Goal: Check status: Check status

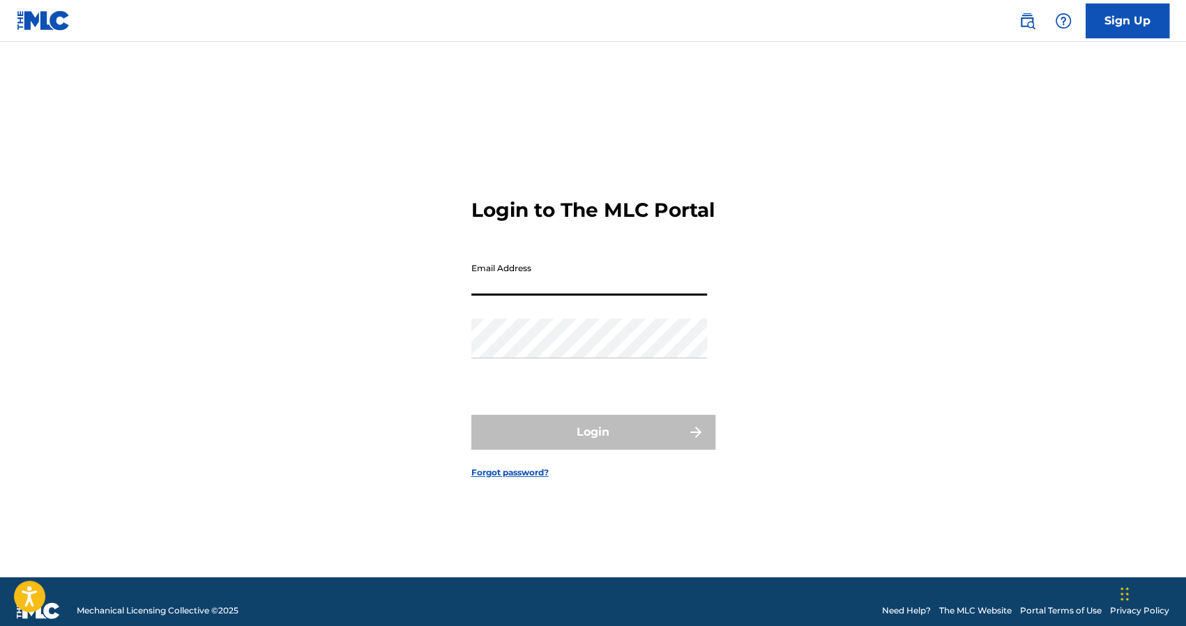
click at [564, 296] on input "Email Address" at bounding box center [589, 276] width 236 height 40
type input "[EMAIL_ADDRESS][DOMAIN_NAME]"
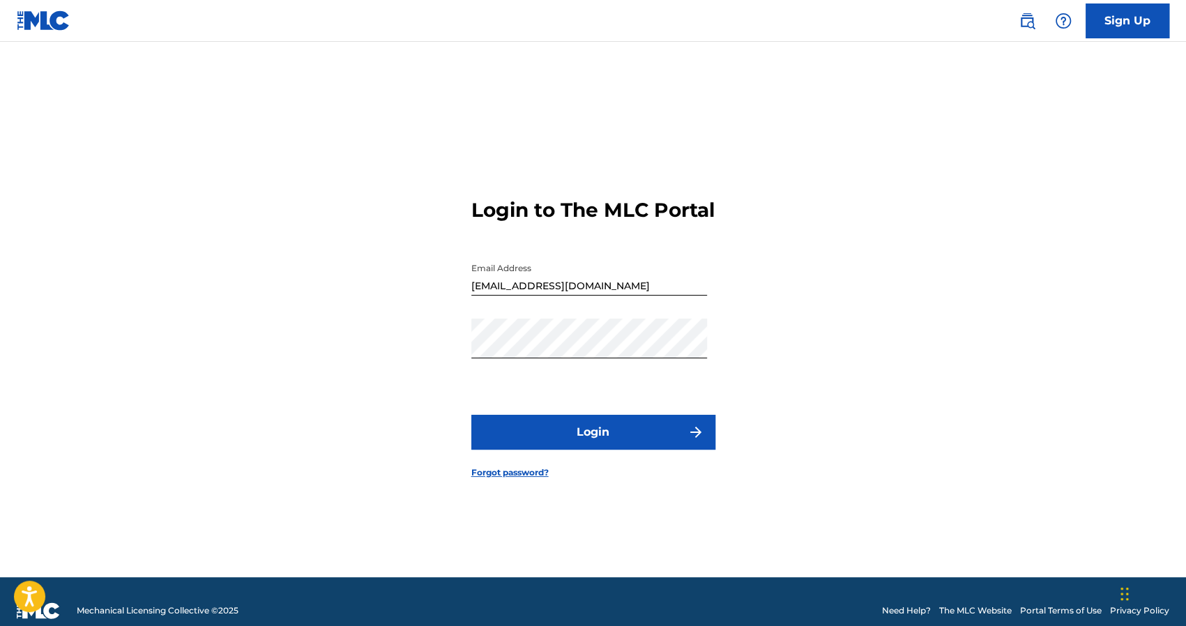
click at [519, 436] on button "Login" at bounding box center [593, 432] width 244 height 35
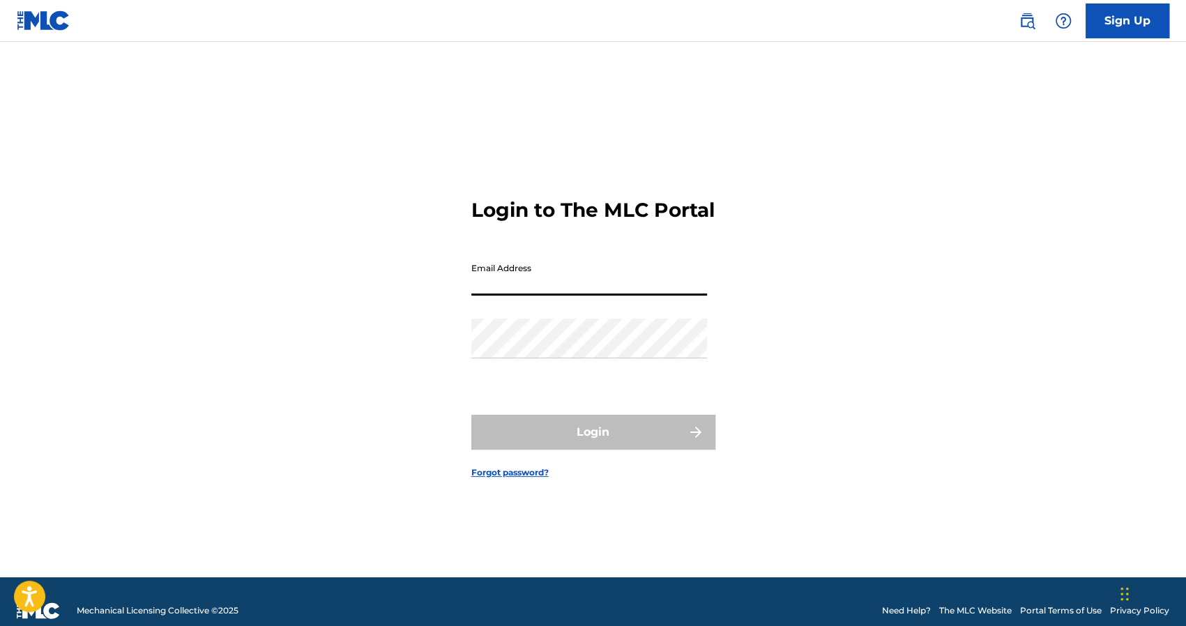
click at [532, 294] on input "Email Address" at bounding box center [589, 276] width 236 height 40
type input "[EMAIL_ADDRESS][DOMAIN_NAME]"
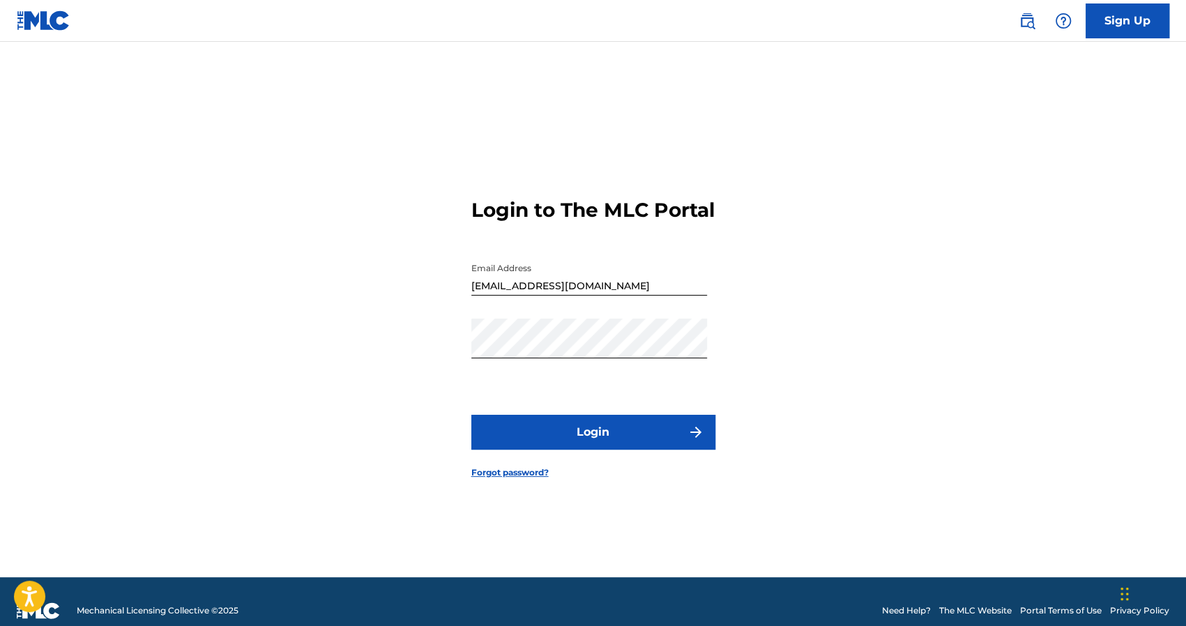
click at [499, 436] on button "Login" at bounding box center [593, 432] width 244 height 35
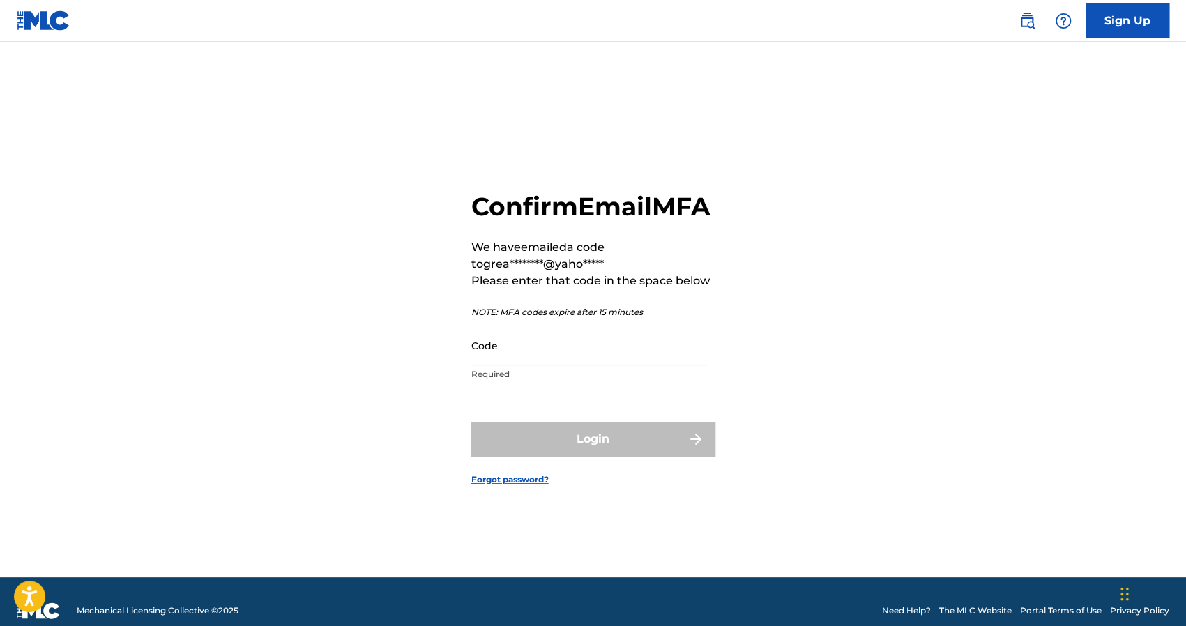
click at [515, 365] on input "Code" at bounding box center [589, 346] width 236 height 40
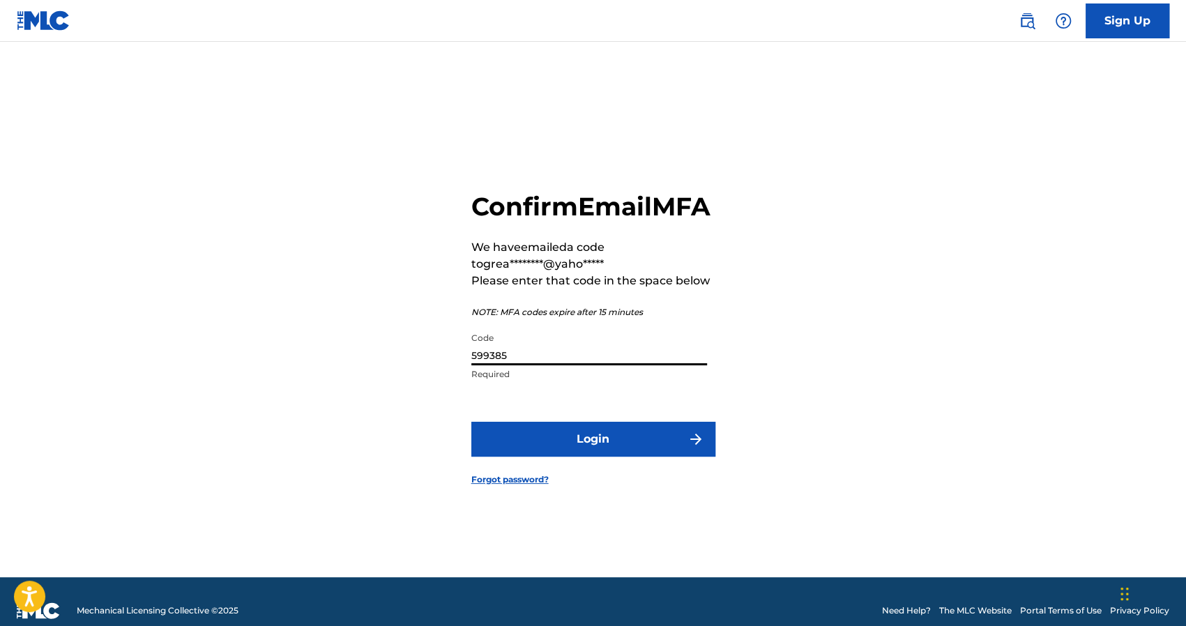
type input "599385"
click at [594, 457] on button "Login" at bounding box center [593, 439] width 244 height 35
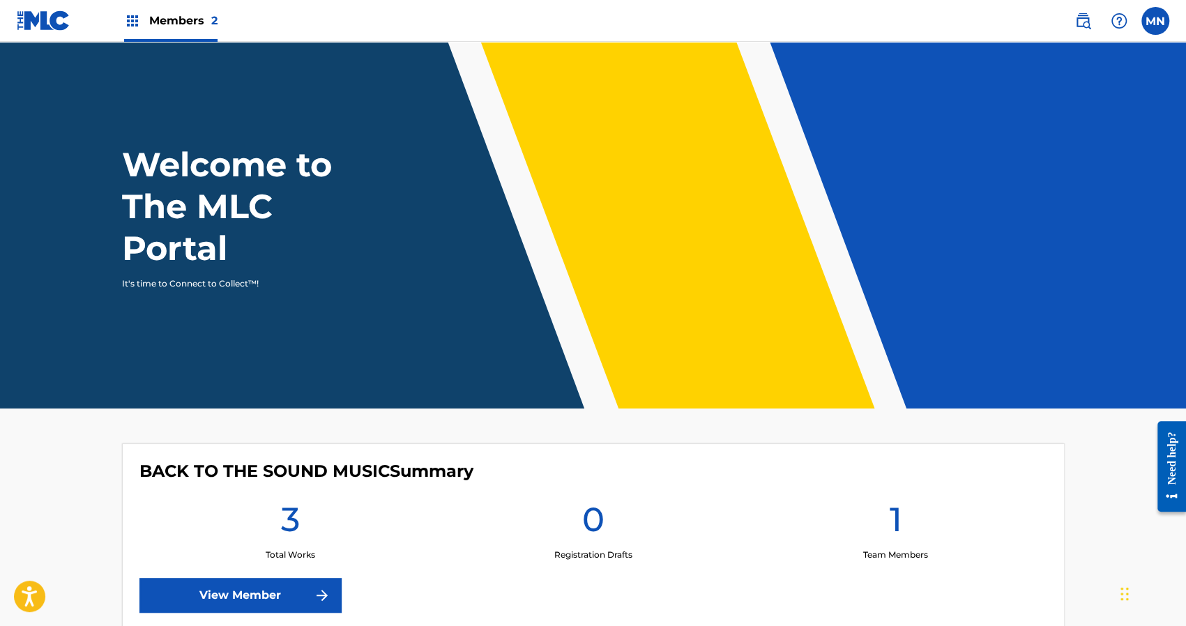
click at [438, 585] on div "BACK TO THE SOUND MUSIC Summary 3 Total Works 0 Registration Drafts 1 Team Memb…" at bounding box center [593, 537] width 943 height 187
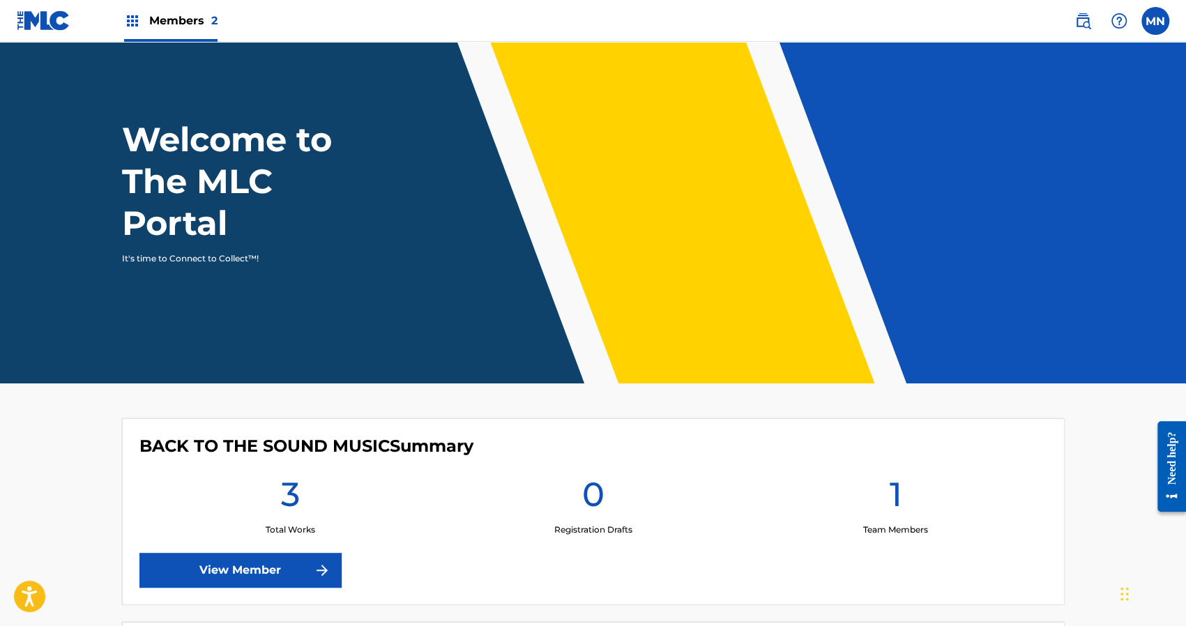
scroll to position [28, 0]
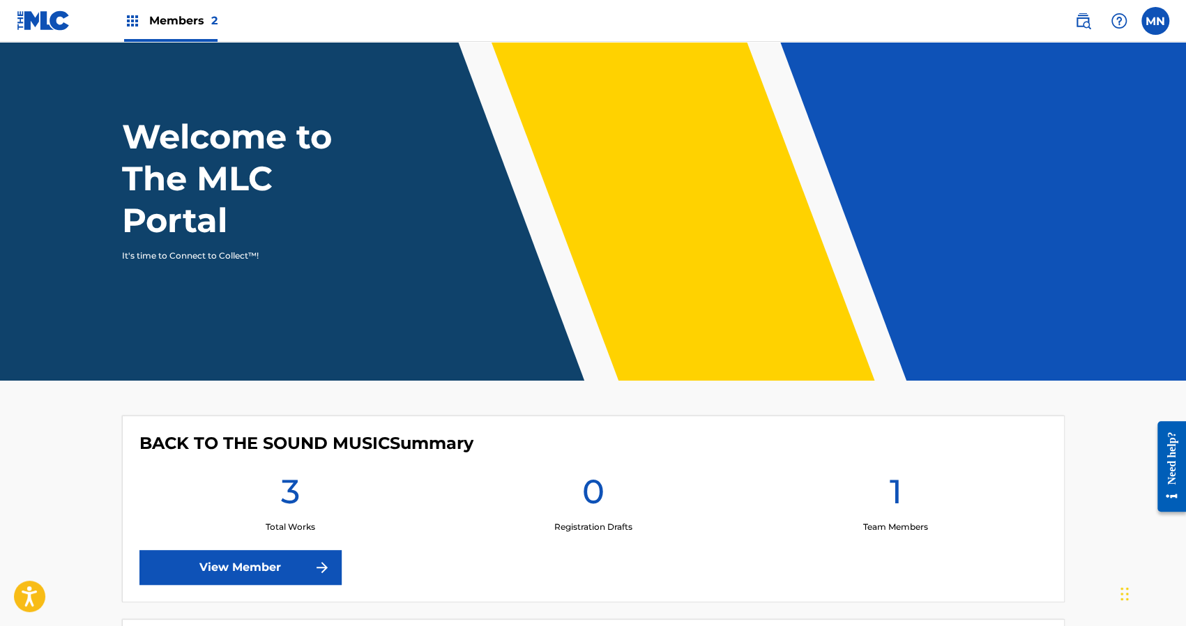
click at [213, 17] on span "2" at bounding box center [214, 20] width 6 height 13
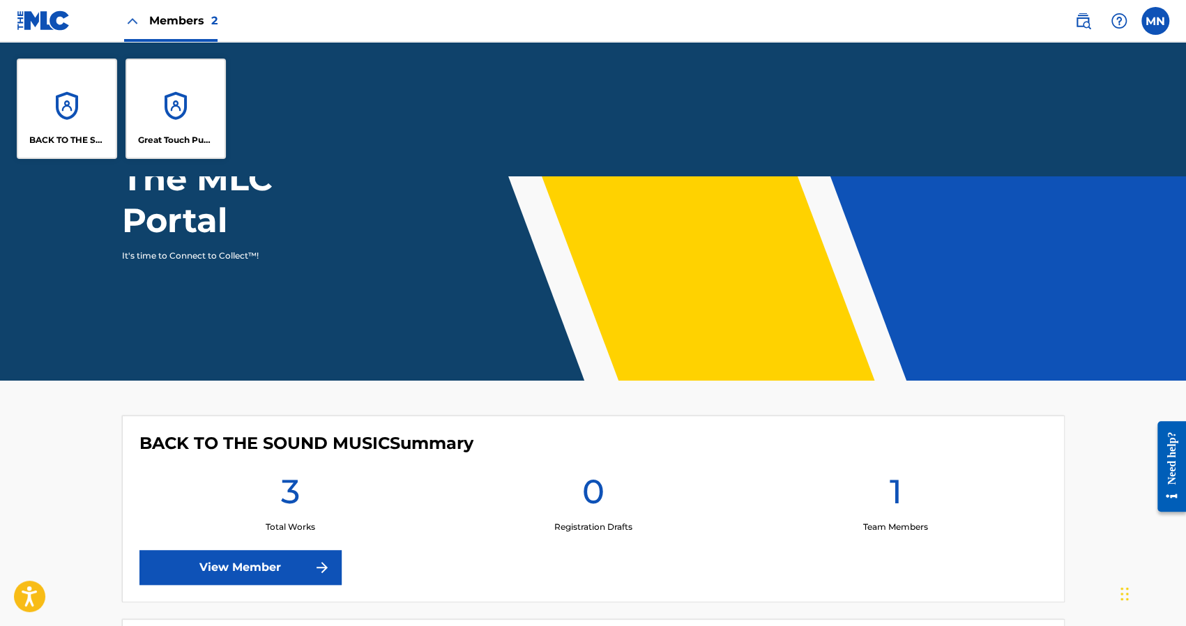
click at [197, 112] on div "Great Touch Publishing Inc" at bounding box center [176, 109] width 100 height 100
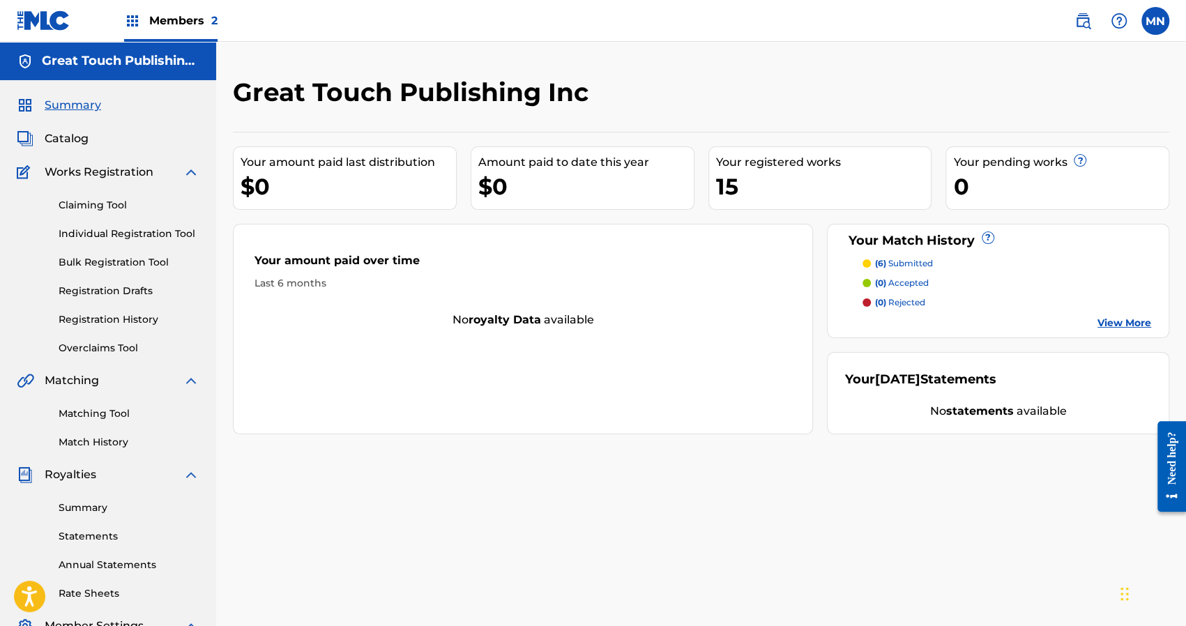
click at [107, 315] on link "Registration History" at bounding box center [129, 319] width 141 height 15
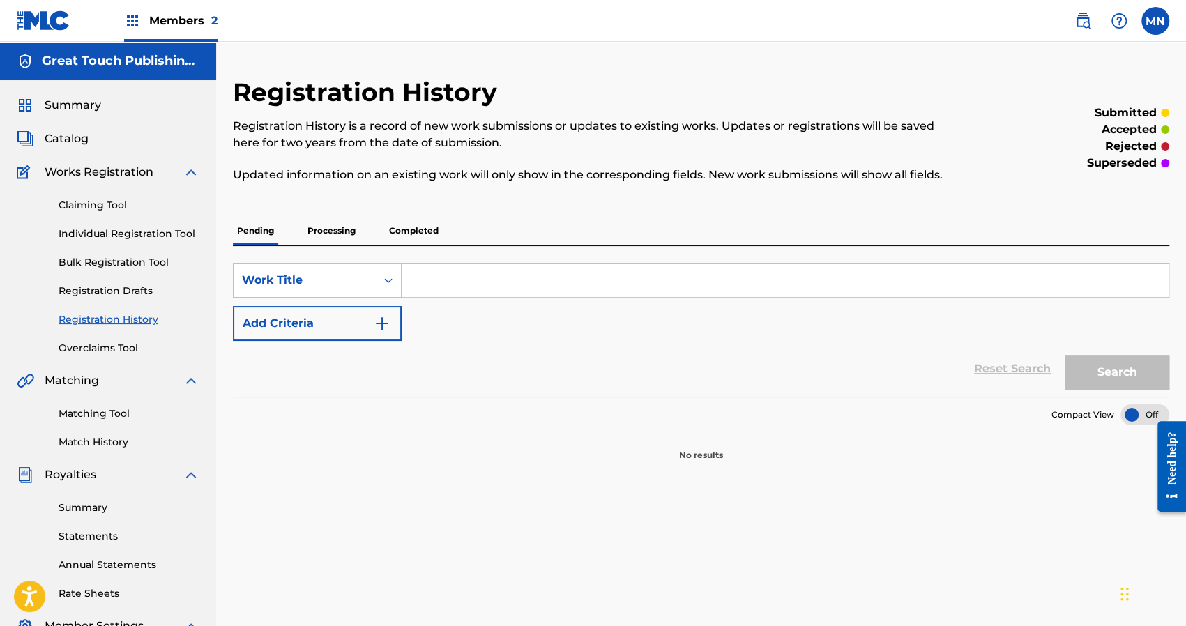
click at [418, 232] on p "Completed" at bounding box center [414, 230] width 58 height 29
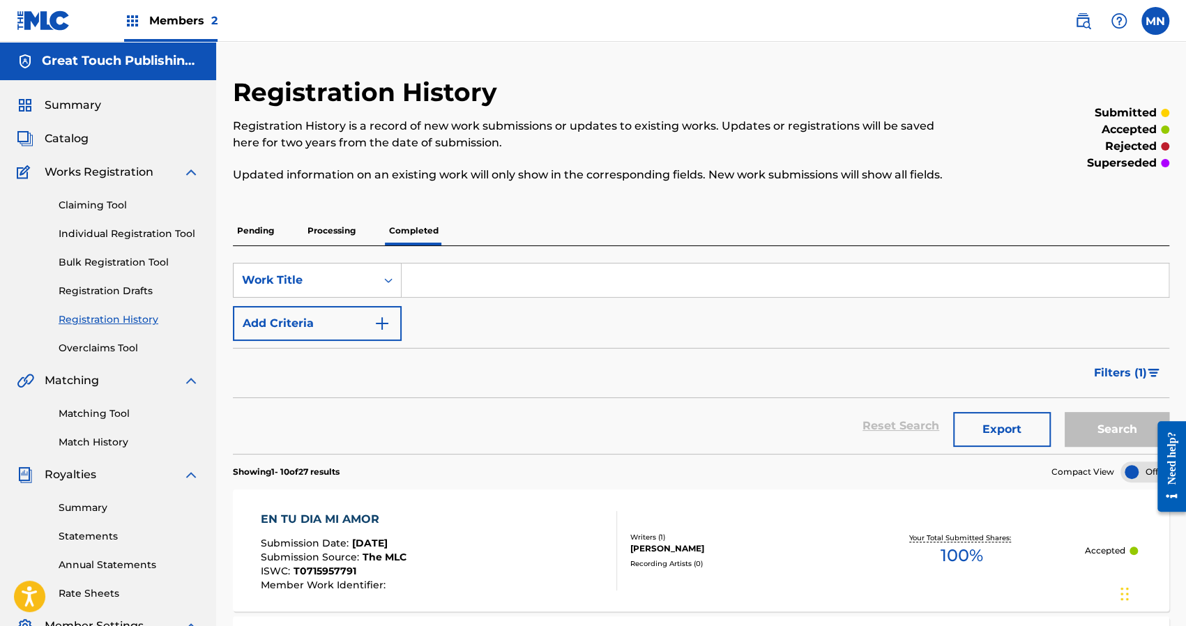
click at [323, 231] on p "Processing" at bounding box center [331, 230] width 56 height 29
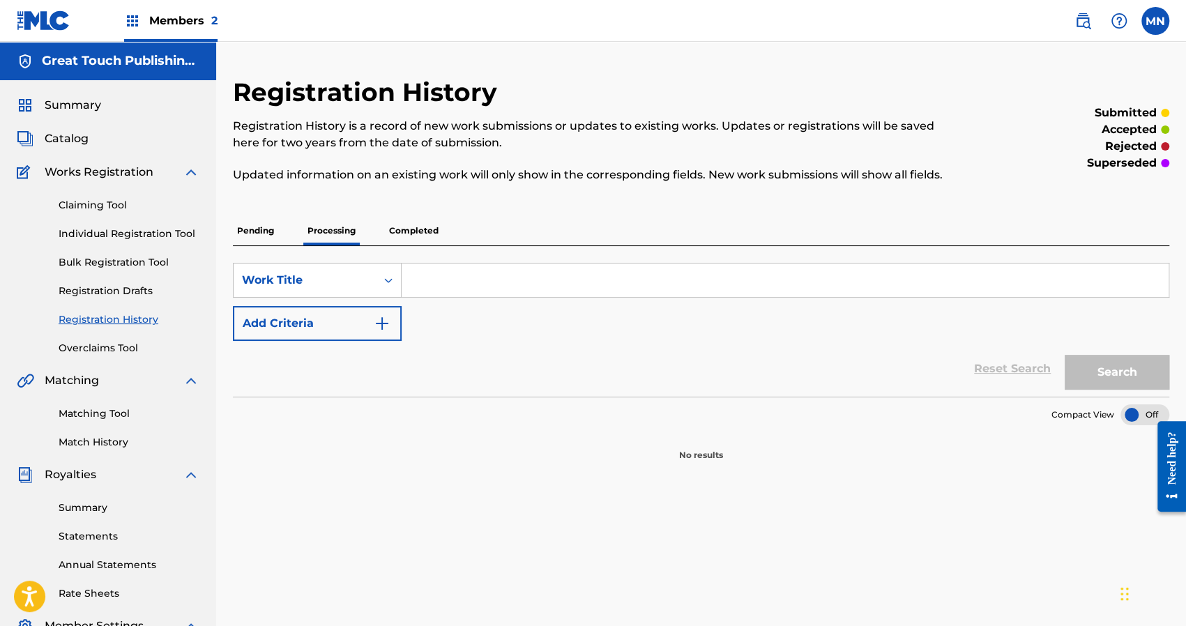
click at [418, 232] on p "Completed" at bounding box center [414, 230] width 58 height 29
